Goal: Find specific page/section: Find specific page/section

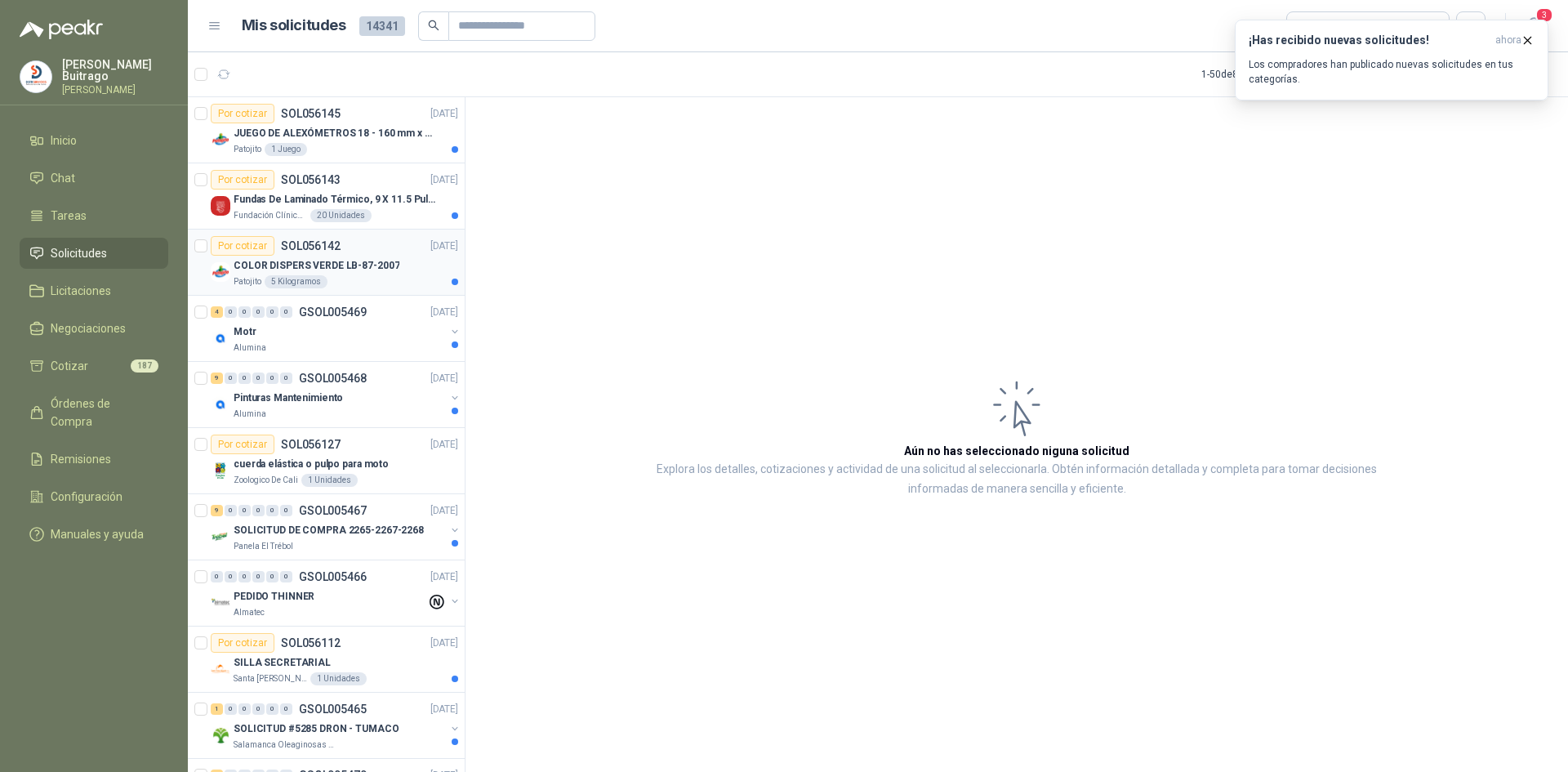
click at [215, 273] on img at bounding box center [220, 272] width 19 height 19
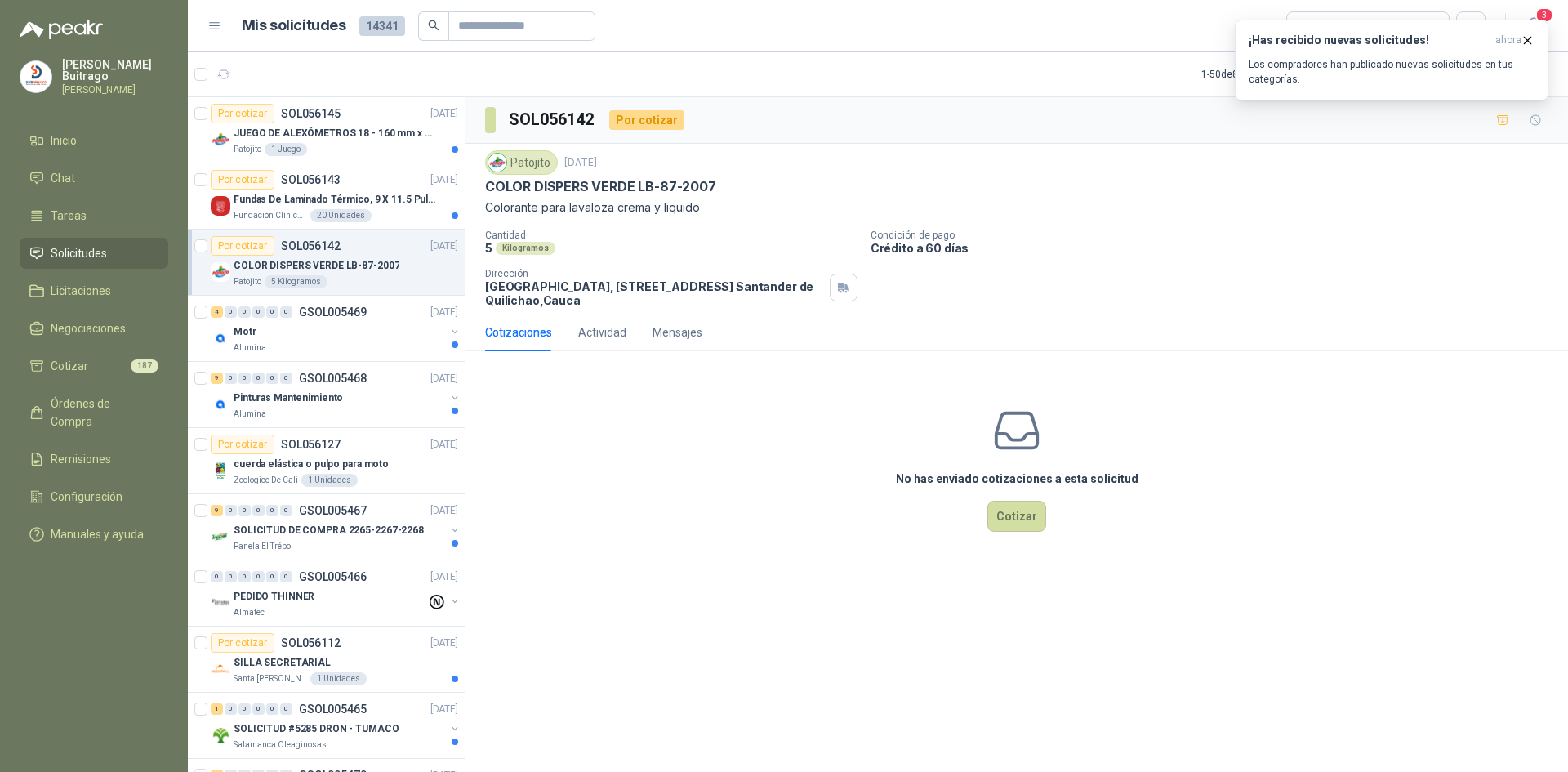
click at [502, 164] on img at bounding box center [497, 162] width 18 height 18
click at [393, 413] on div "Alumina" at bounding box center [339, 414] width 211 height 13
